Goal: Find specific page/section: Find specific page/section

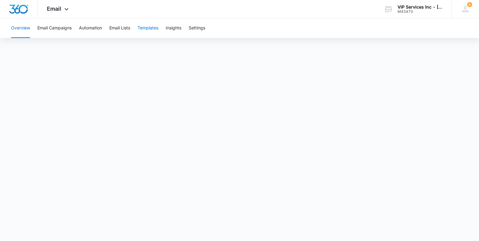
click at [147, 28] on button "Templates" at bounding box center [147, 28] width 21 height 20
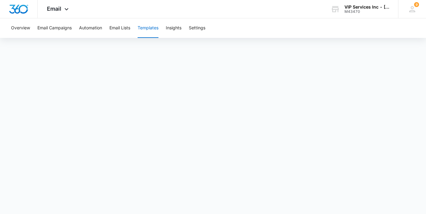
click at [57, 7] on span "Email" at bounding box center [54, 9] width 14 height 6
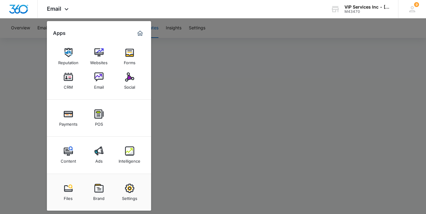
click at [124, 155] on link "Intelligence" at bounding box center [129, 155] width 23 height 23
